Goal: Information Seeking & Learning: Learn about a topic

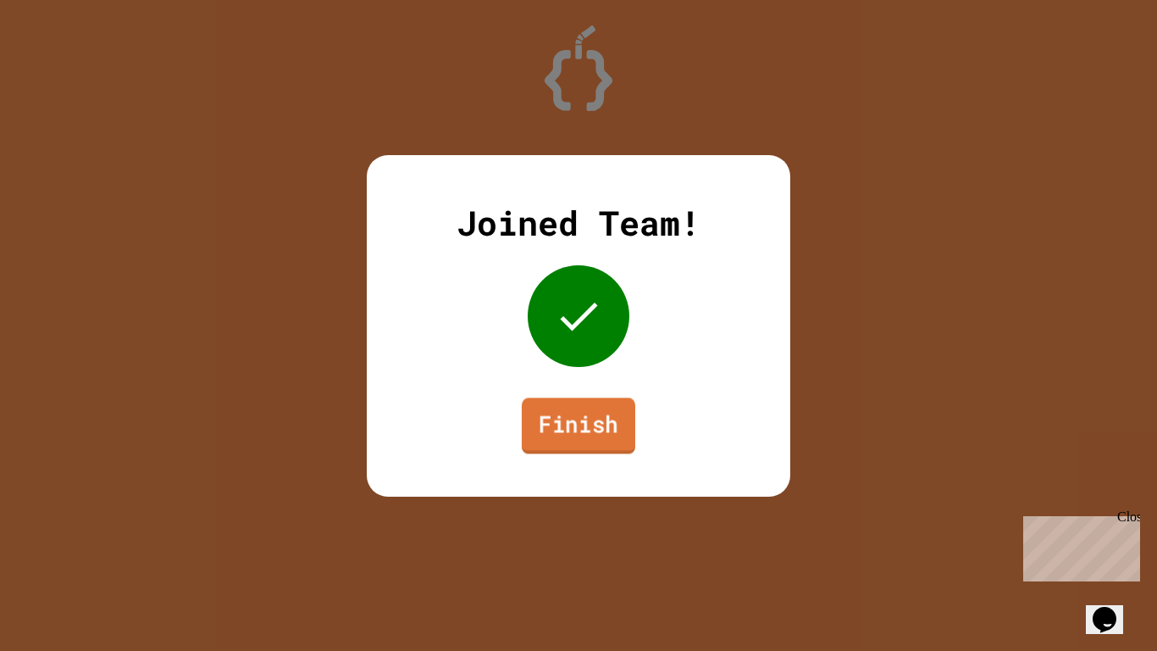
click at [591, 413] on link "Finish" at bounding box center [579, 425] width 114 height 56
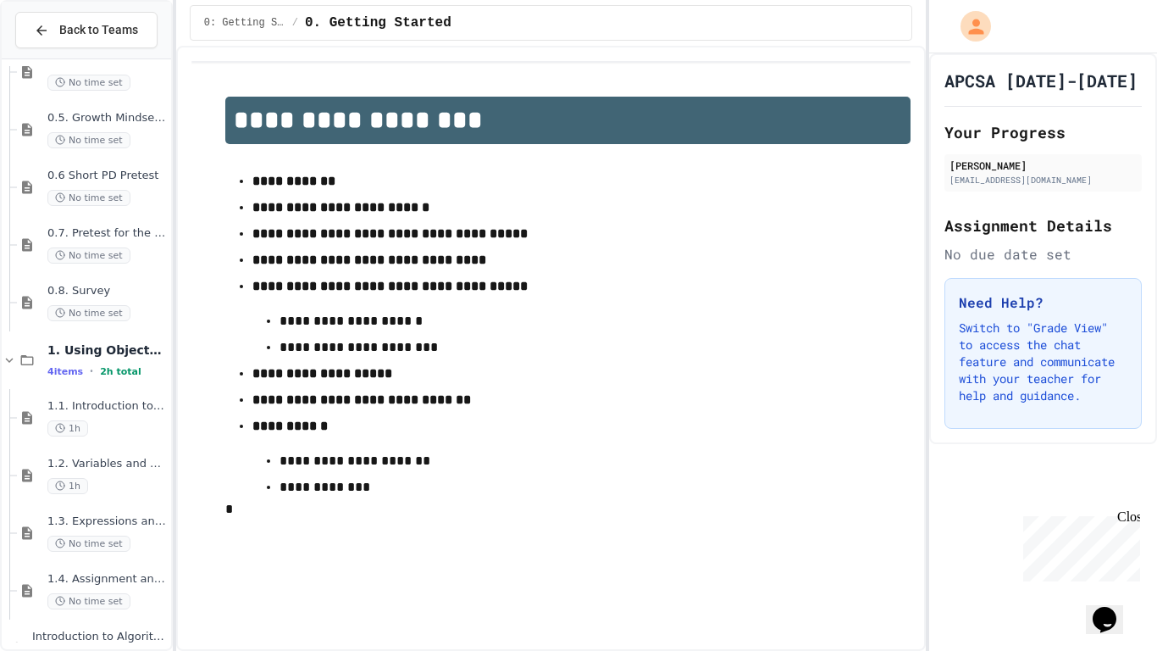
scroll to position [366, 0]
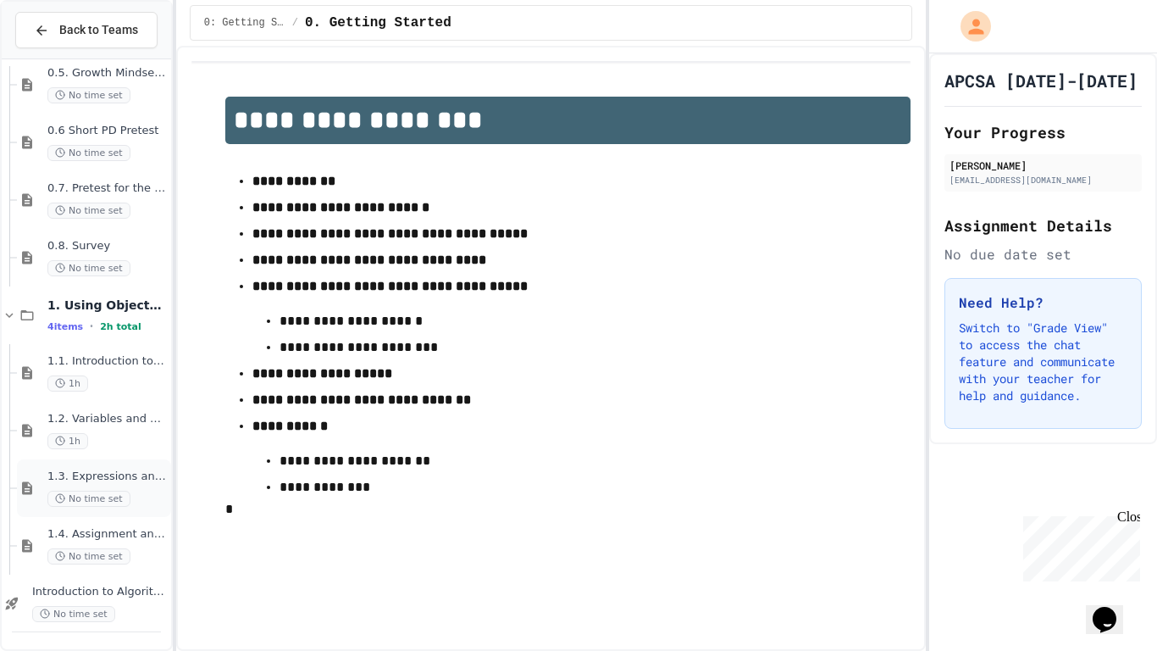
click at [84, 478] on span "1.3. Expressions and Output [New]" at bounding box center [107, 476] width 120 height 14
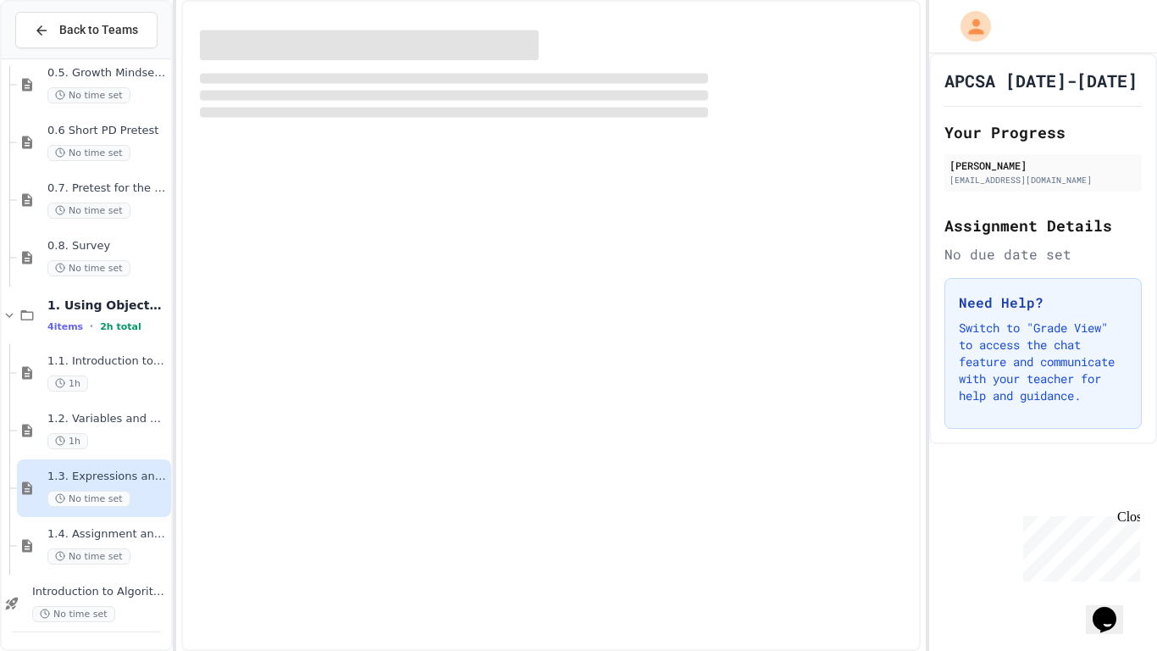
scroll to position [346, 0]
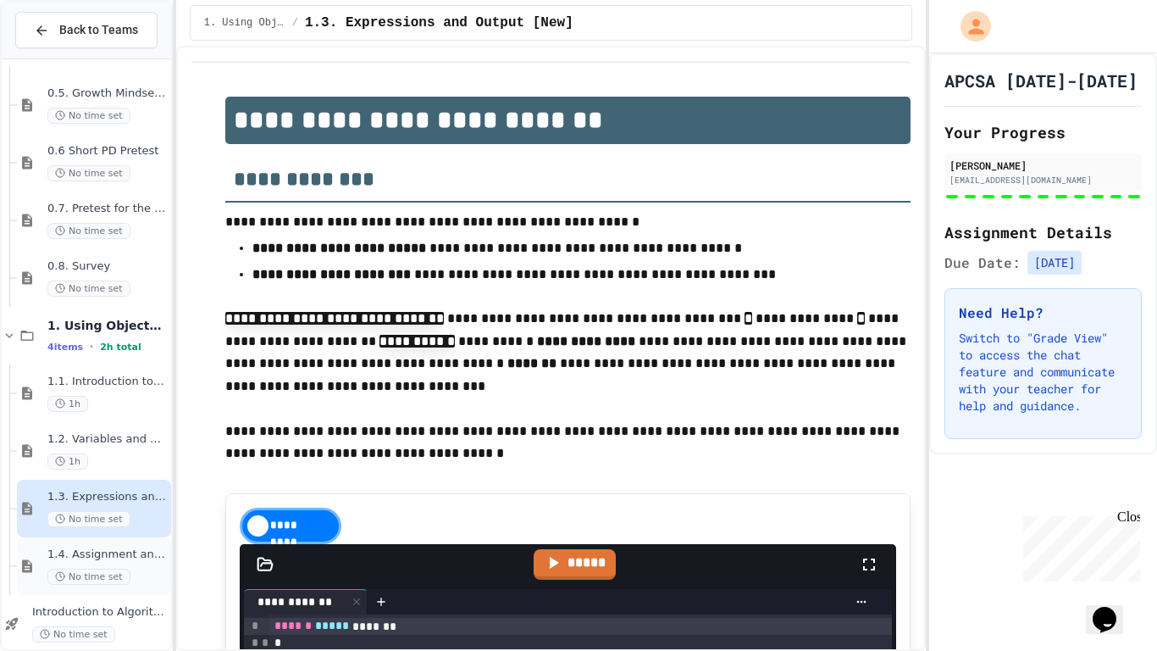
click at [108, 553] on span "1.4. Assignment and Input" at bounding box center [107, 554] width 120 height 14
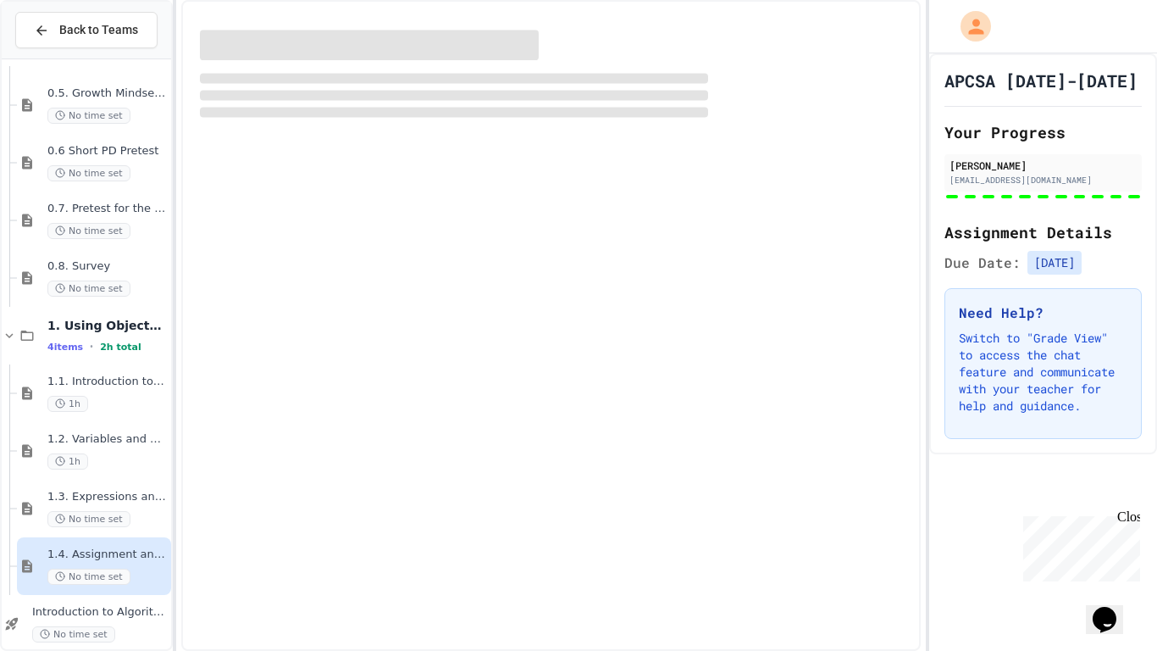
click at [108, 553] on span "1.4. Assignment and Input" at bounding box center [107, 554] width 120 height 14
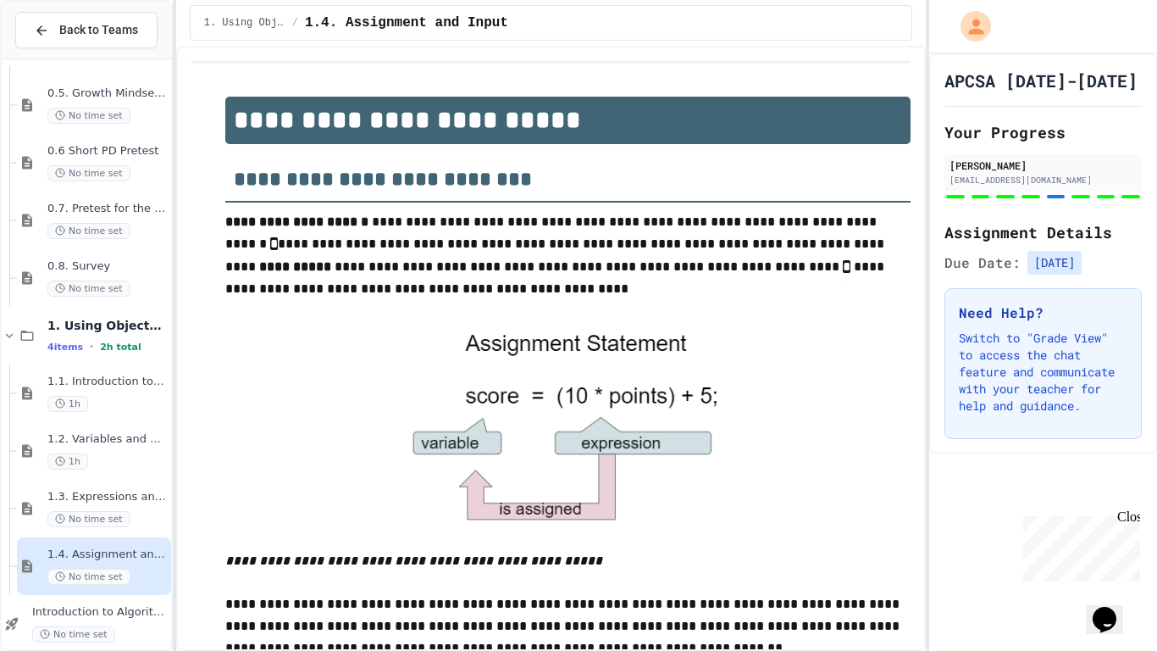
scroll to position [1064, 0]
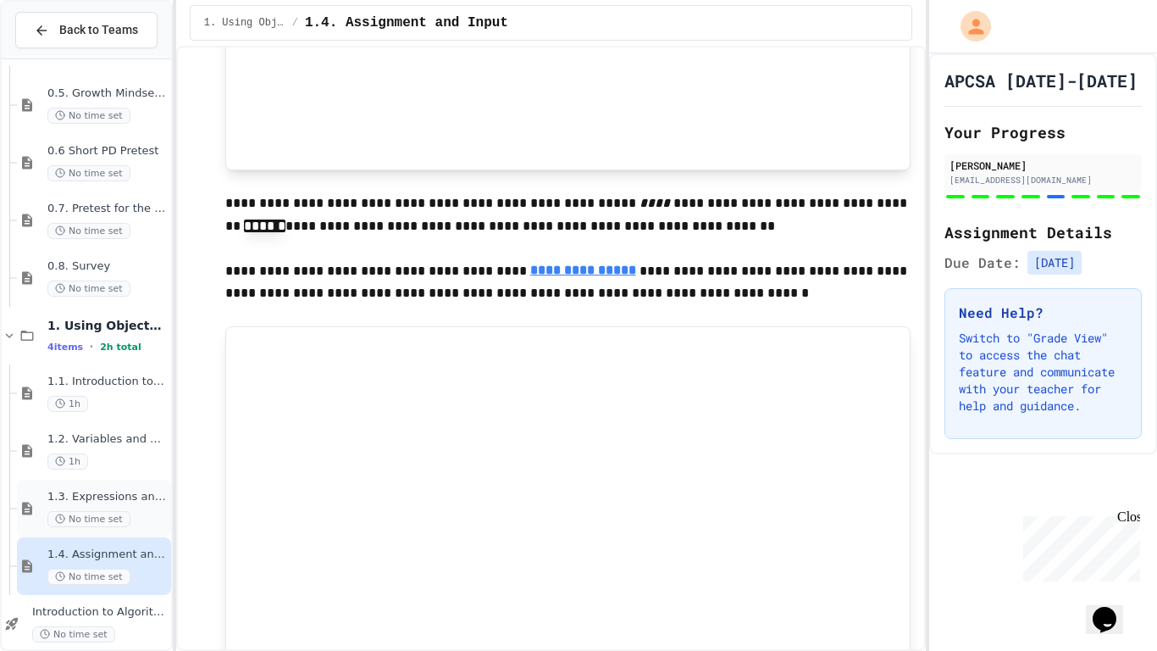
click at [157, 524] on div "No time set" at bounding box center [107, 519] width 120 height 16
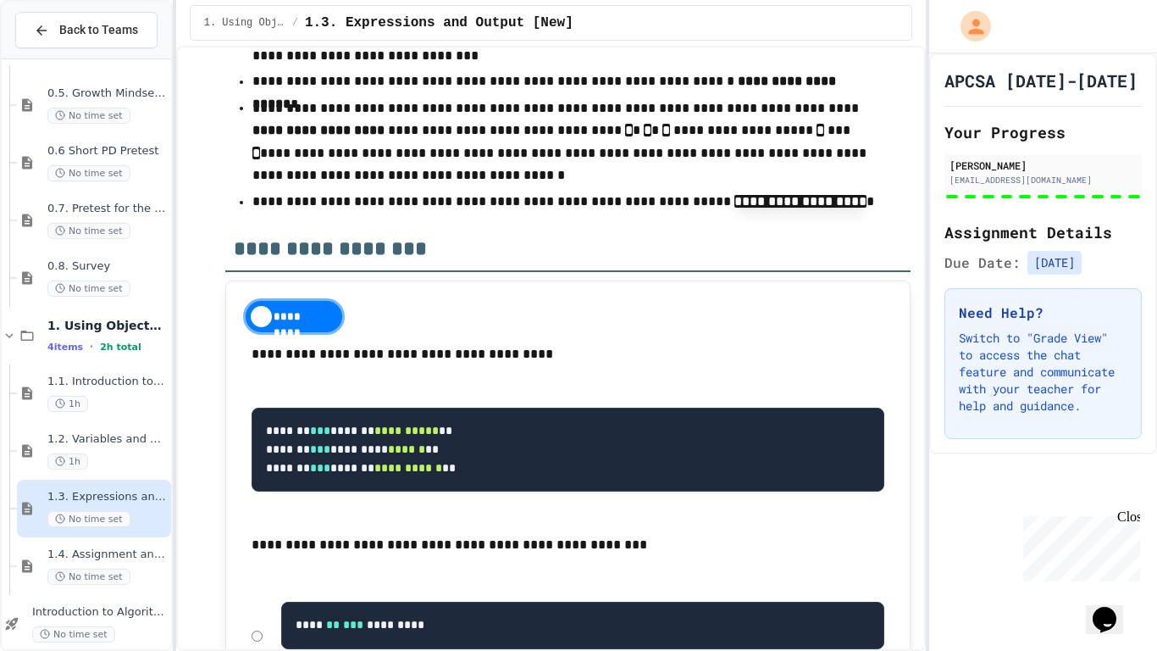
scroll to position [11425, 0]
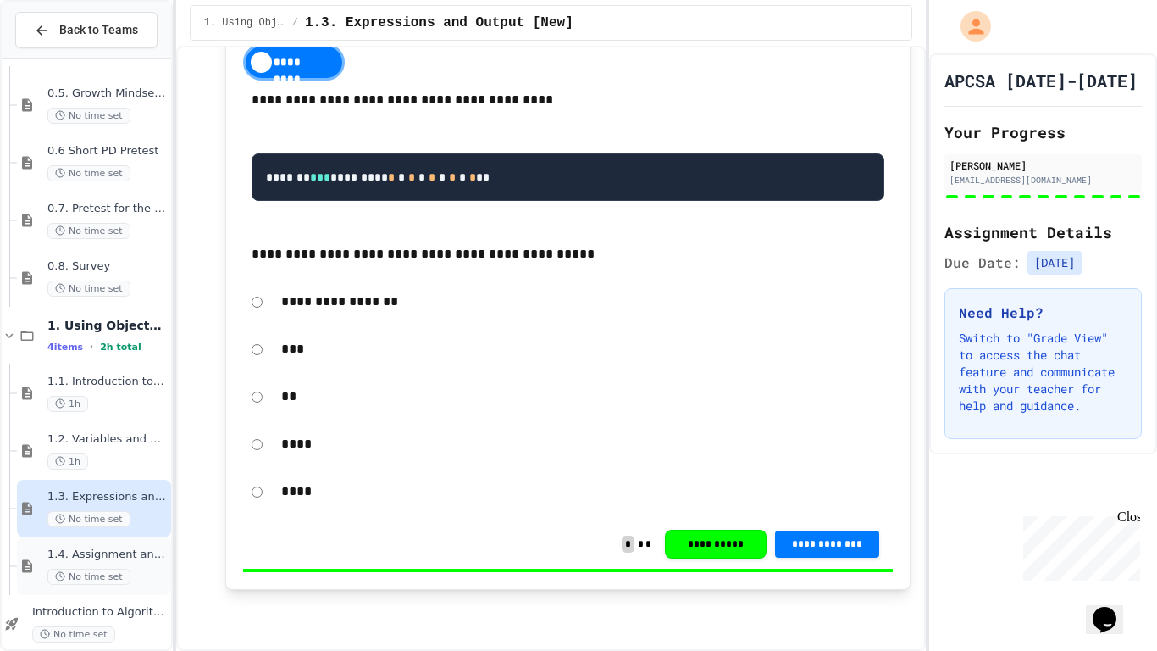
click at [126, 574] on div "No time set" at bounding box center [107, 577] width 120 height 16
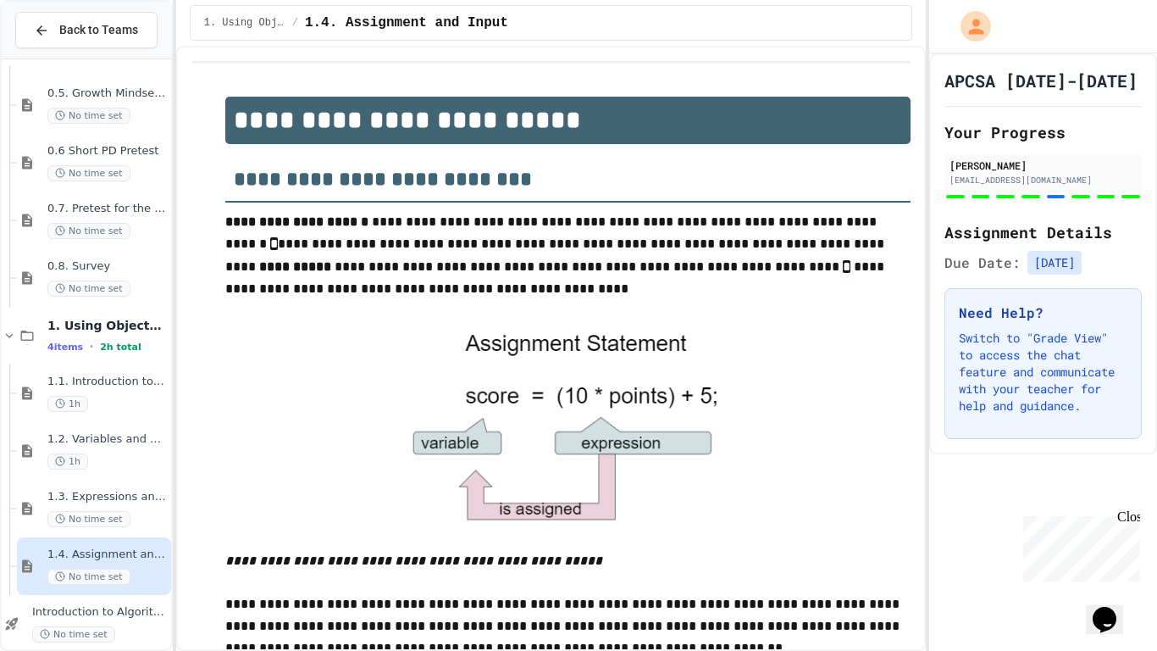
scroll to position [1064, 0]
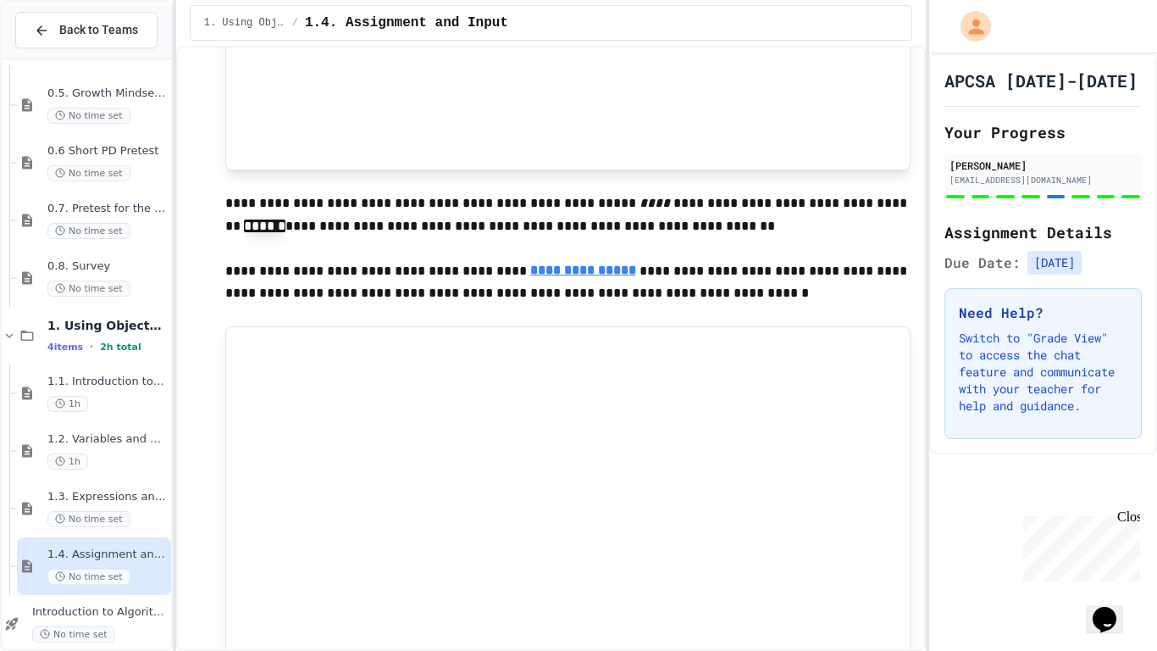
click at [1060, 197] on div at bounding box center [1056, 196] width 19 height 3
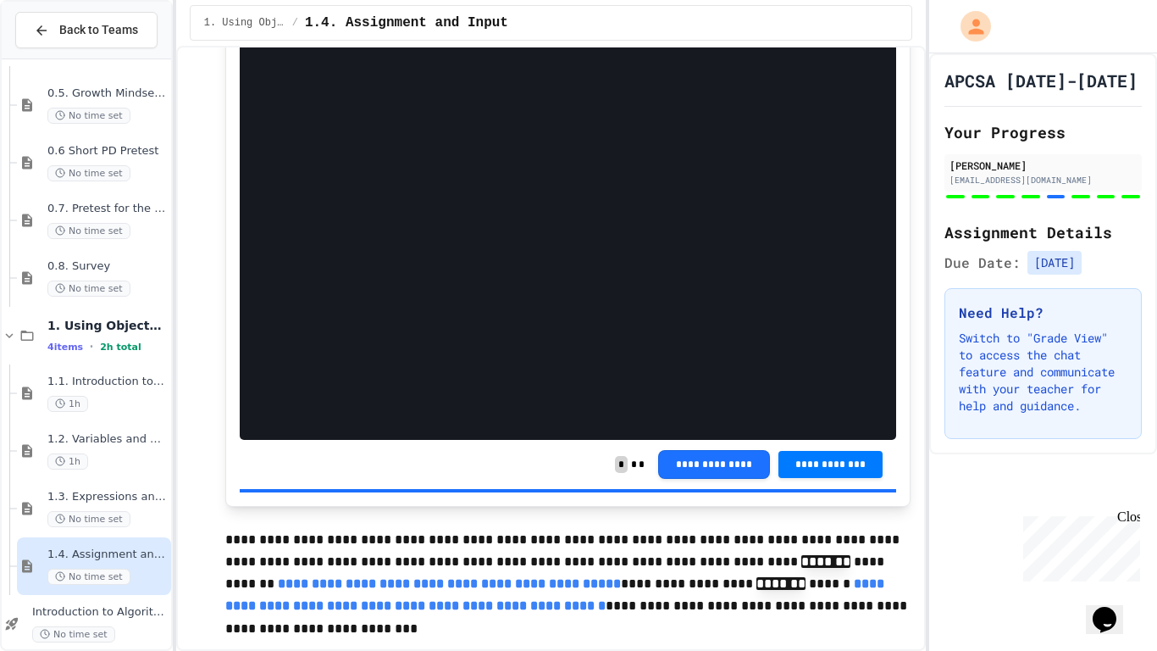
scroll to position [6053, 0]
